Goal: Information Seeking & Learning: Learn about a topic

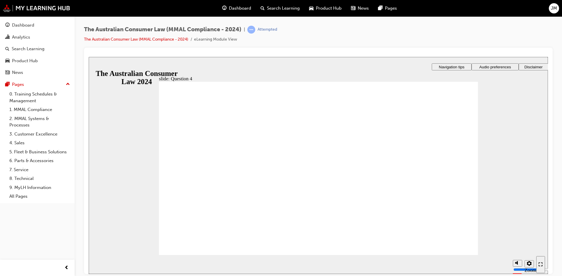
checkbox input "true"
drag, startPoint x: 197, startPoint y: 237, endPoint x: 324, endPoint y: 217, distance: 128.6
radio input "true"
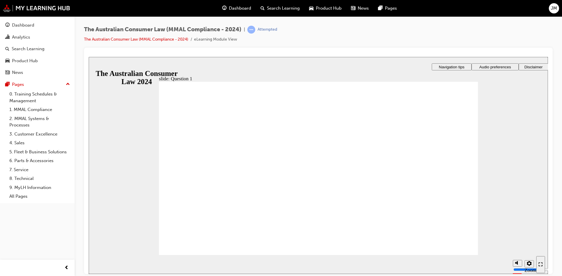
drag, startPoint x: 207, startPoint y: 237, endPoint x: 246, endPoint y: 219, distance: 43.7
drag, startPoint x: 447, startPoint y: 252, endPoint x: 442, endPoint y: 250, distance: 5.0
checkbox input "true"
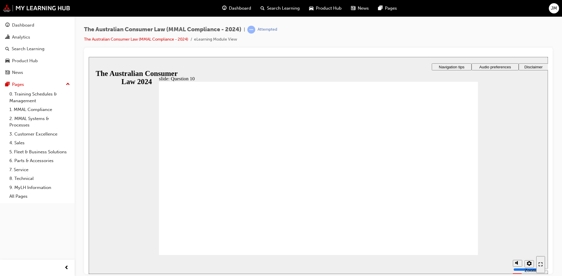
checkbox input "true"
drag, startPoint x: 168, startPoint y: 184, endPoint x: 213, endPoint y: 232, distance: 66.0
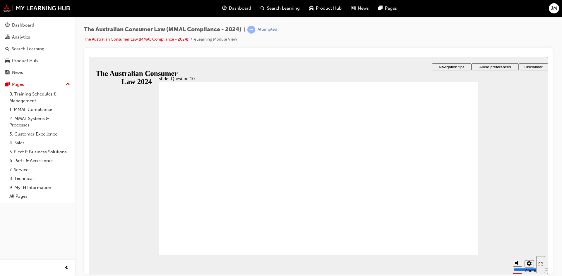
radio input "true"
checkbox input "true"
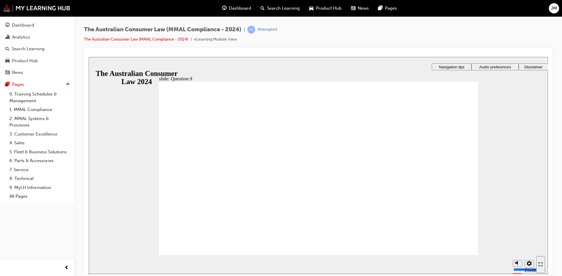
checkbox input "true"
drag, startPoint x: 200, startPoint y: 240, endPoint x: 221, endPoint y: 231, distance: 22.8
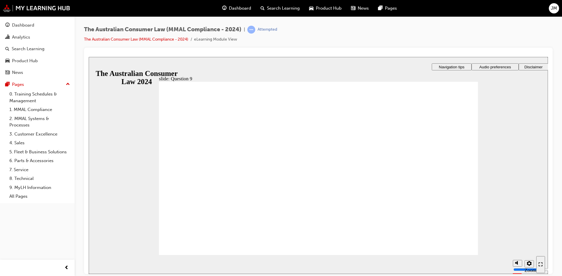
radio input "true"
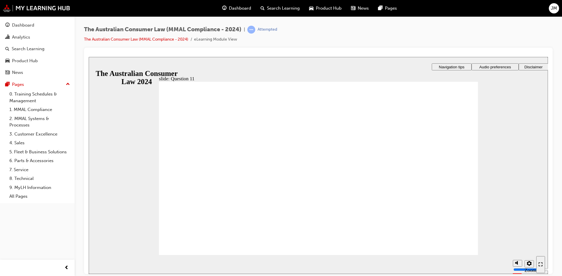
checkbox input "true"
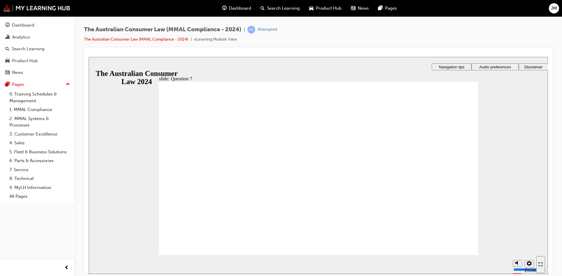
checkbox input "true"
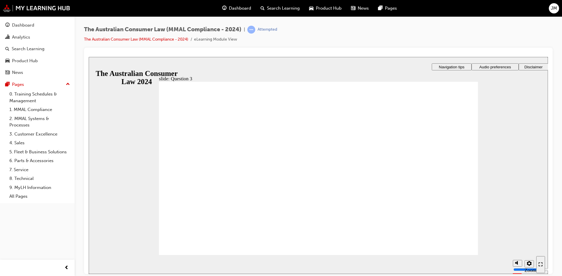
radio input "true"
drag, startPoint x: 172, startPoint y: 159, endPoint x: 182, endPoint y: 248, distance: 88.9
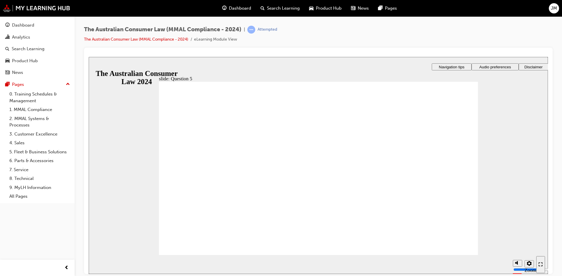
radio input "true"
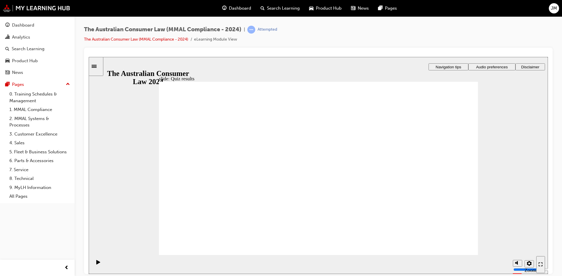
click at [95, 66] on div "Sidebar Toggle" at bounding box center [96, 66] width 10 height 4
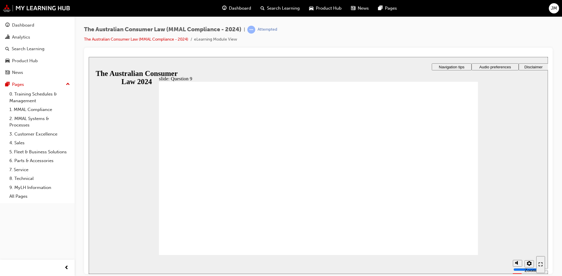
checkbox input "true"
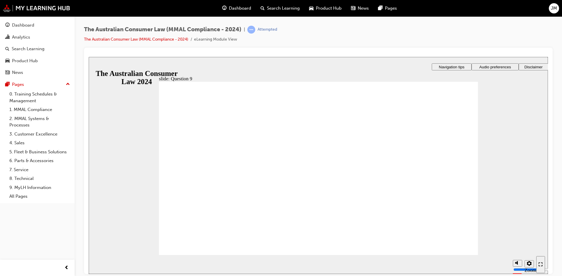
checkbox input "true"
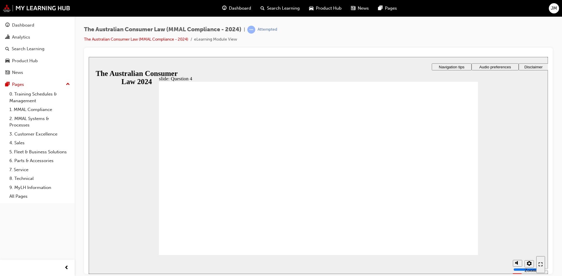
checkbox input "true"
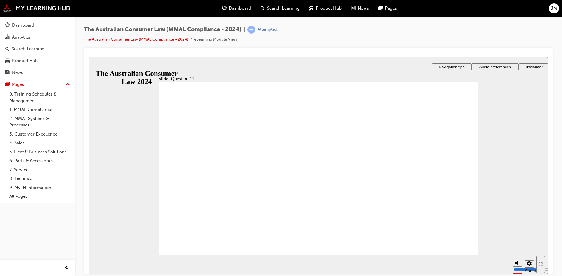
drag, startPoint x: 219, startPoint y: 248, endPoint x: 333, endPoint y: 242, distance: 114.2
checkbox input "true"
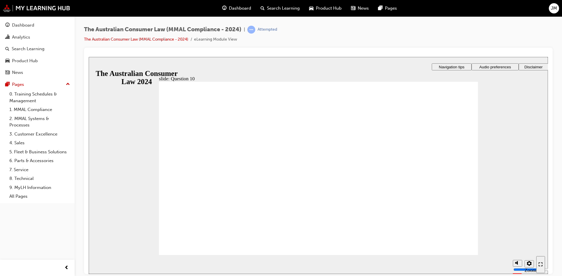
checkbox input "true"
radio input "true"
drag, startPoint x: 193, startPoint y: 238, endPoint x: 216, endPoint y: 236, distance: 22.9
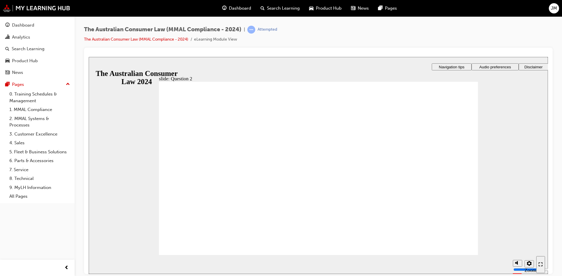
checkbox input "true"
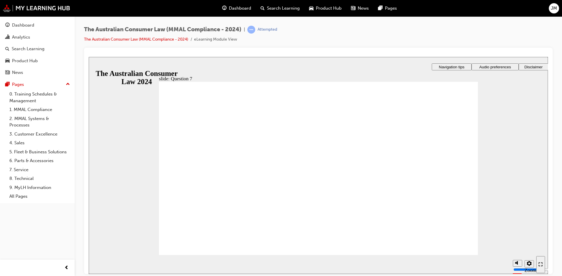
radio input "true"
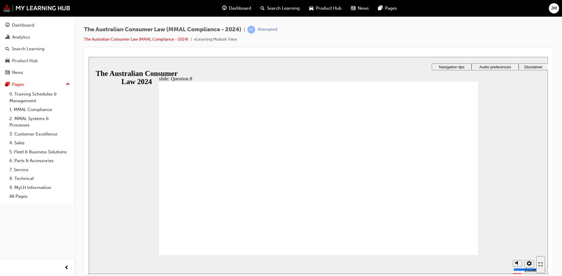
drag, startPoint x: 220, startPoint y: 239, endPoint x: 257, endPoint y: 233, distance: 37.2
radio input "true"
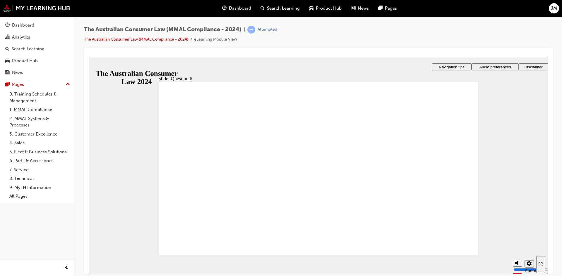
radio input "true"
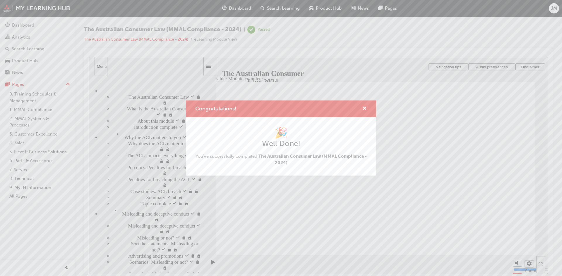
click at [367, 110] on div "Congratulations!" at bounding box center [281, 109] width 190 height 17
click at [365, 108] on span "cross-icon" at bounding box center [364, 108] width 4 height 5
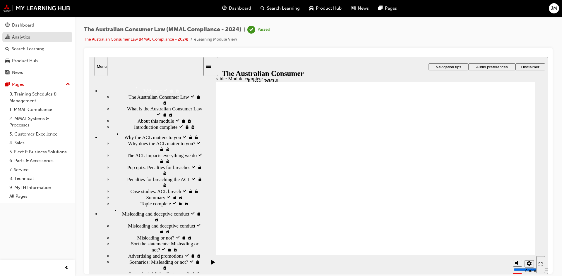
click at [26, 40] on div "Analytics" at bounding box center [37, 37] width 64 height 7
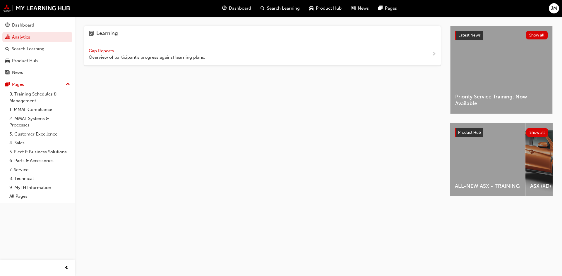
click at [103, 52] on span "Gap Reports" at bounding box center [102, 50] width 26 height 5
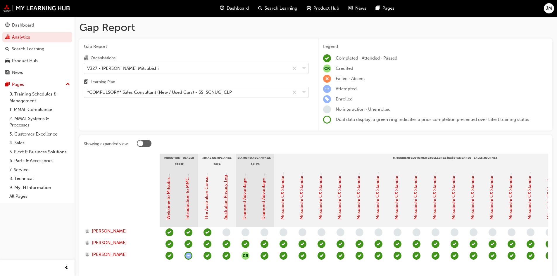
click at [228, 204] on link "Australian Privacy Legislation (MMAL Compliance - 2024)" at bounding box center [225, 161] width 5 height 117
